Goal: Navigation & Orientation: Find specific page/section

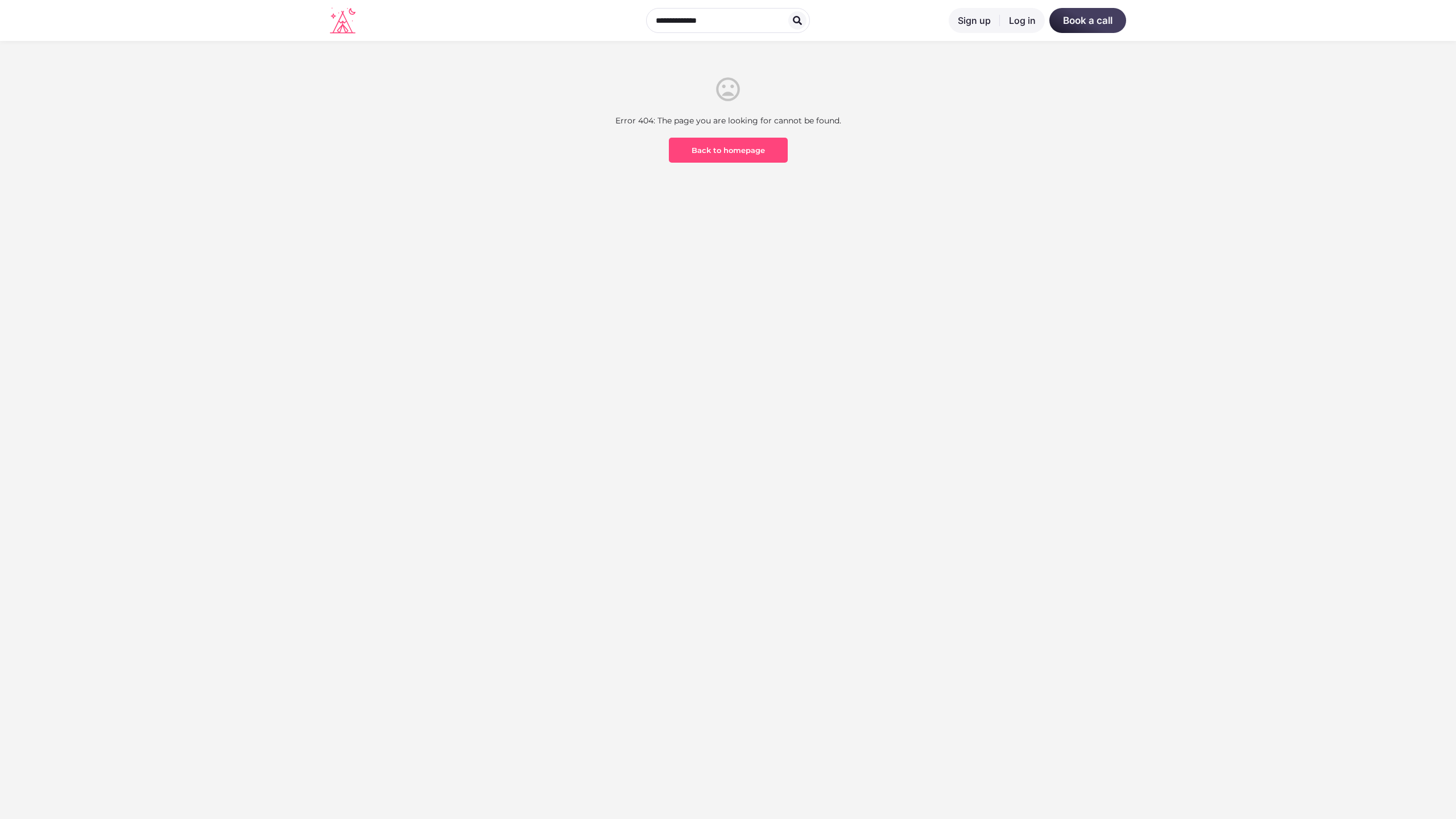
scroll to position [335, 0]
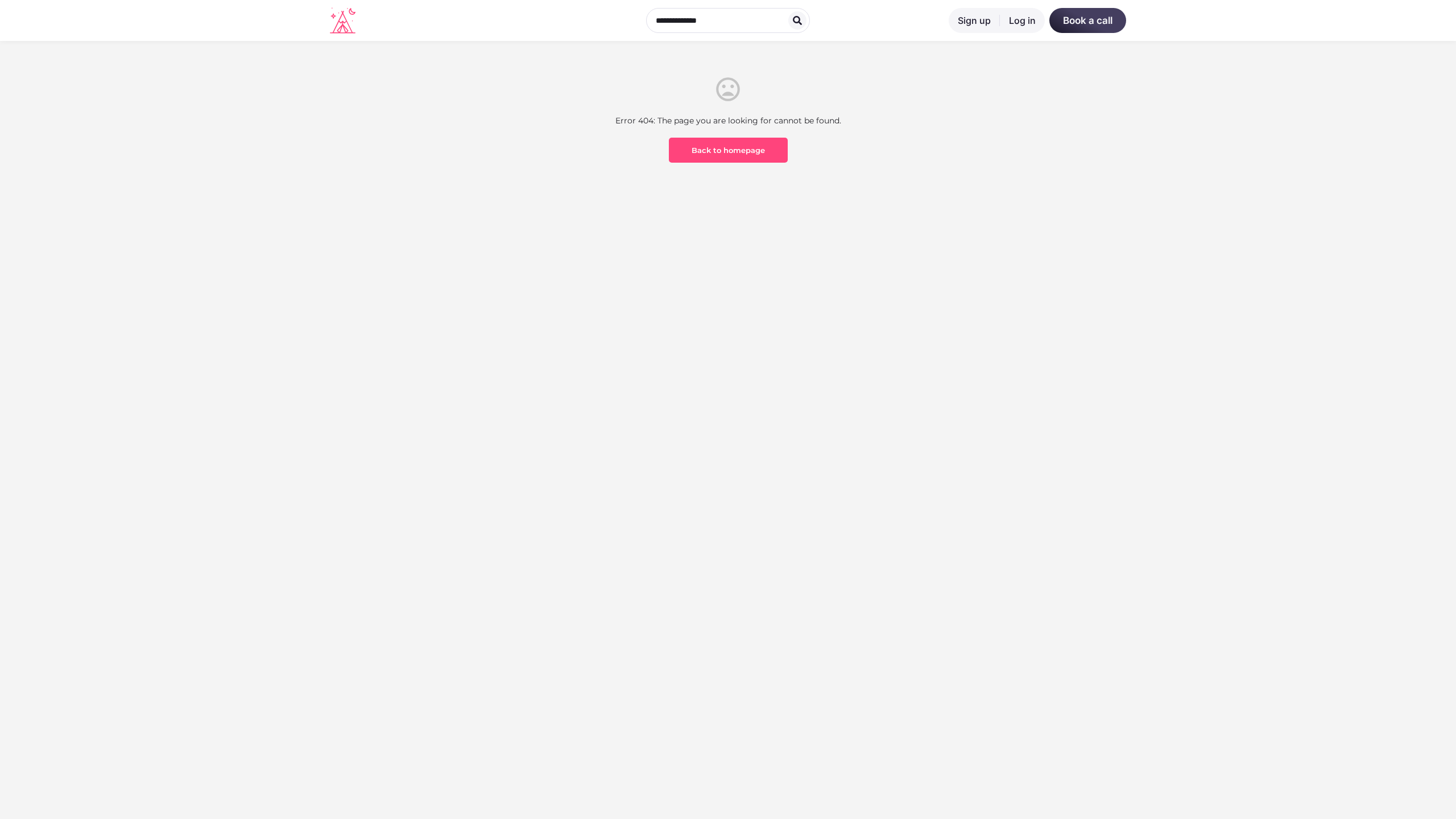
scroll to position [335, 0]
